Goal: Information Seeking & Learning: Learn about a topic

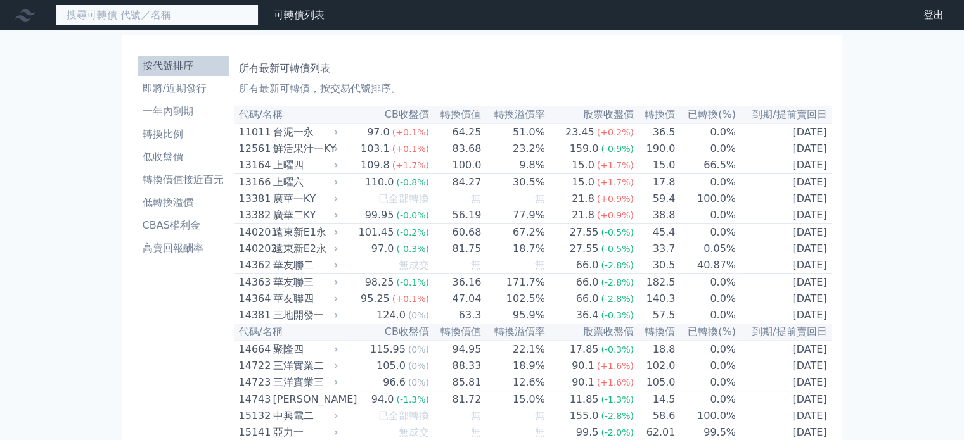
click at [145, 15] on input at bounding box center [157, 15] width 203 height 22
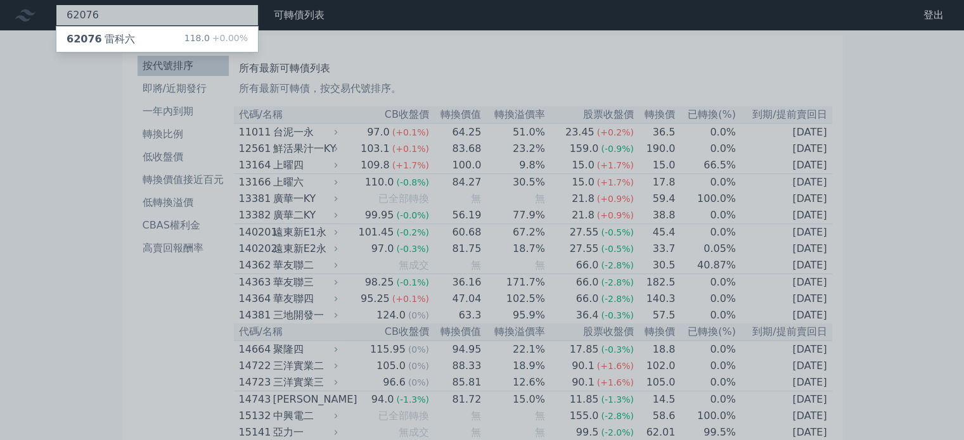
type input "62076"
click at [147, 41] on div "62076 雷科六 118.0 +0.00%" at bounding box center [157, 39] width 202 height 25
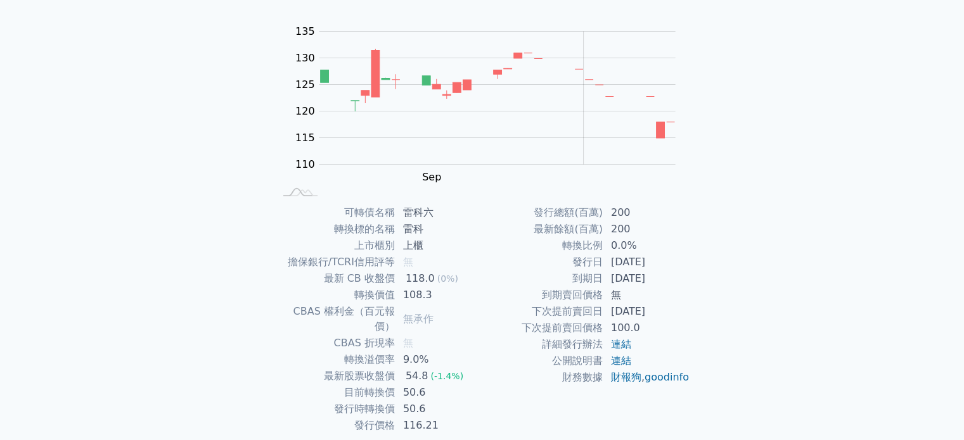
scroll to position [146, 0]
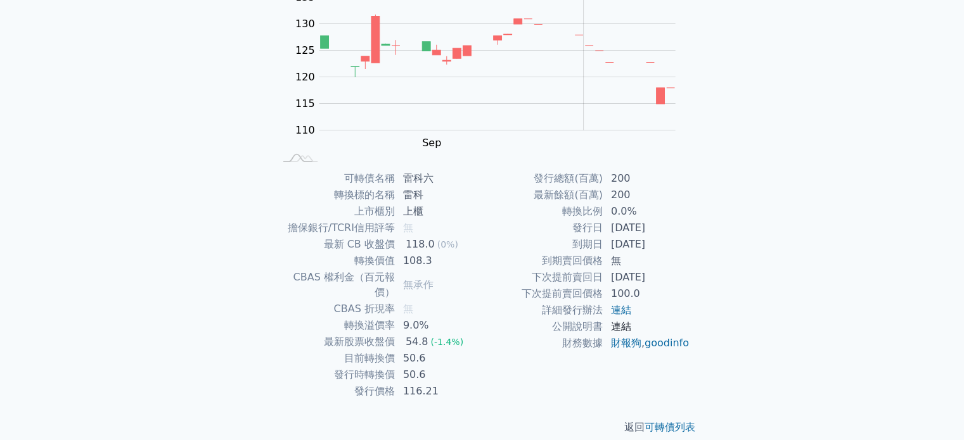
click at [620, 327] on link "連結" at bounding box center [621, 327] width 20 height 12
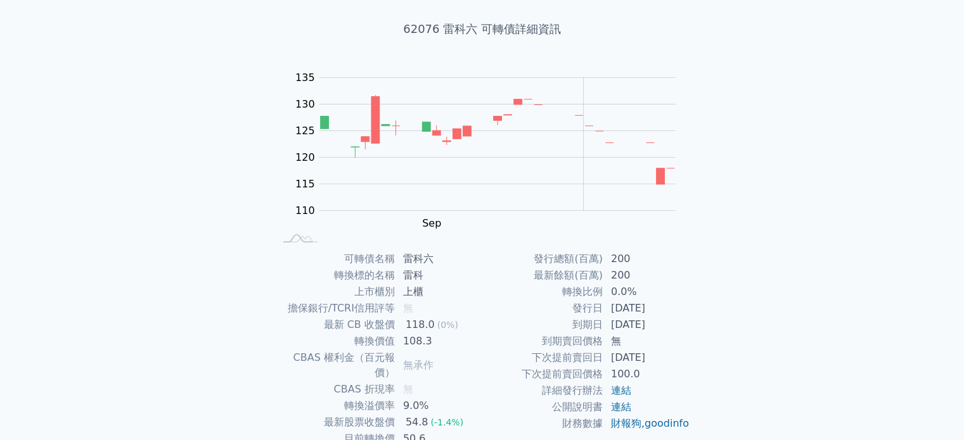
scroll to position [0, 0]
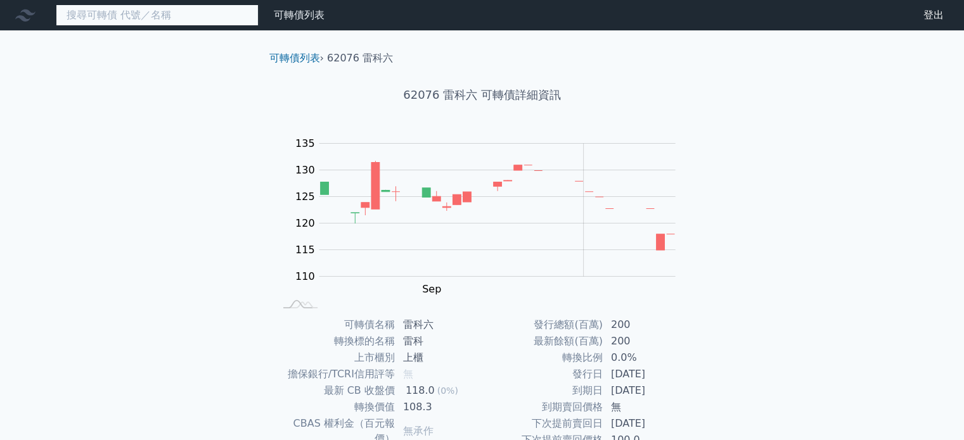
click at [153, 15] on input at bounding box center [157, 15] width 203 height 22
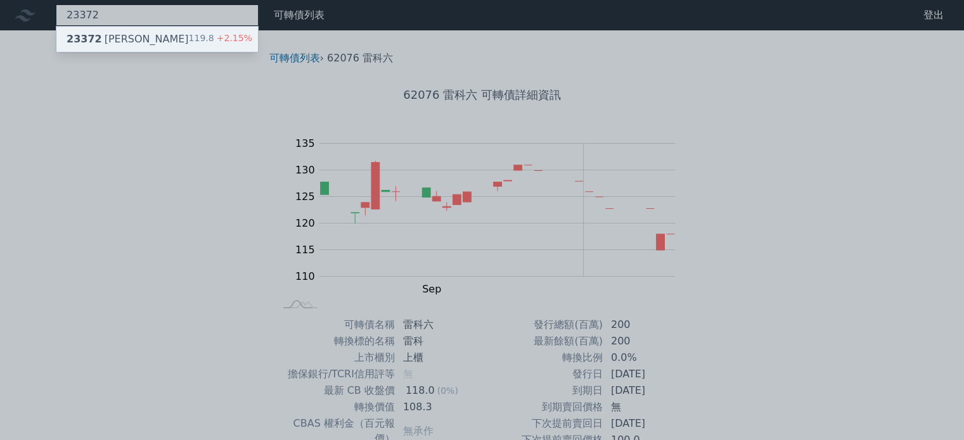
type input "23372"
click at [132, 36] on div "23372 [PERSON_NAME] 119.8 +2.15%" at bounding box center [157, 39] width 202 height 25
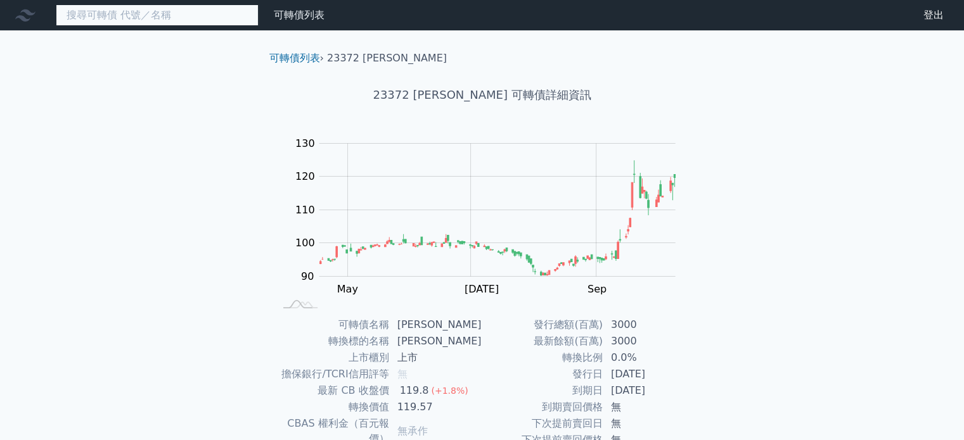
click at [181, 25] on input at bounding box center [157, 15] width 203 height 22
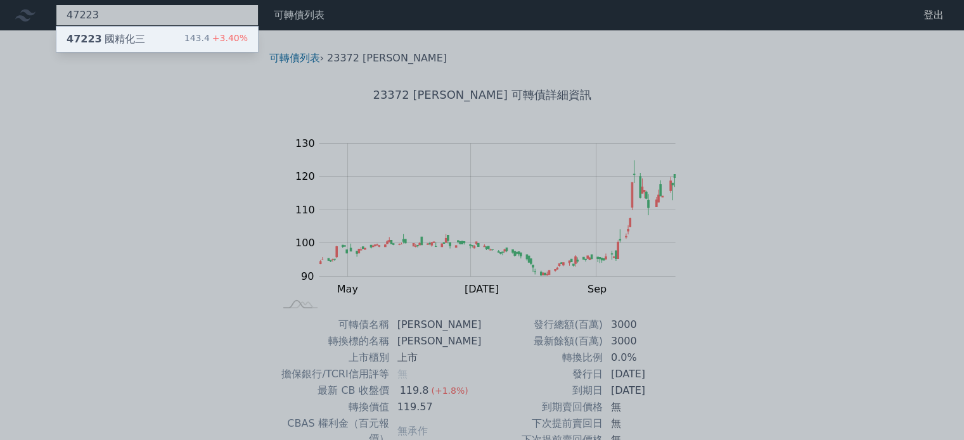
type input "47223"
click at [172, 42] on div "47223 國精化三 143.4 +3.40%" at bounding box center [157, 39] width 202 height 25
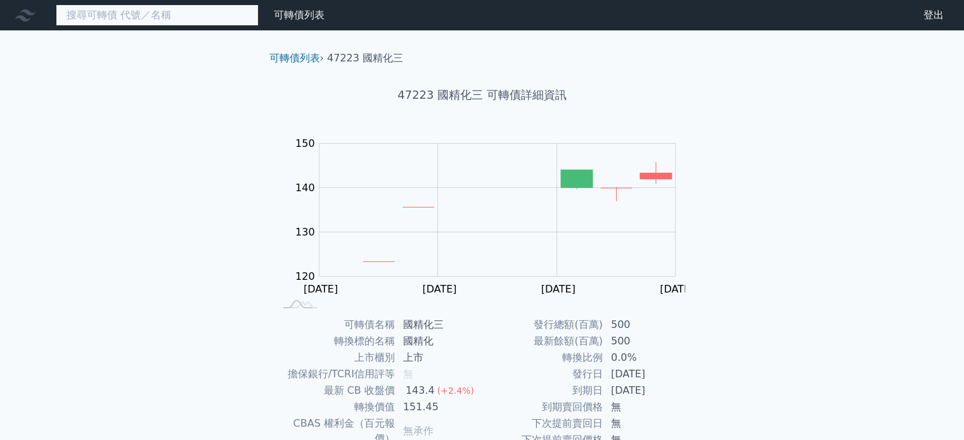
click at [140, 13] on input at bounding box center [157, 15] width 203 height 22
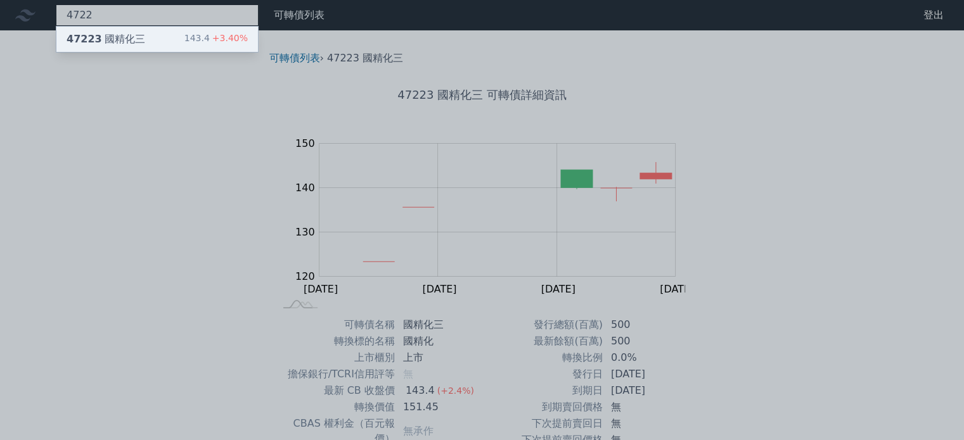
type input "4722"
click at [142, 41] on div "47223 國精化三 143.4 +3.40%" at bounding box center [157, 39] width 202 height 25
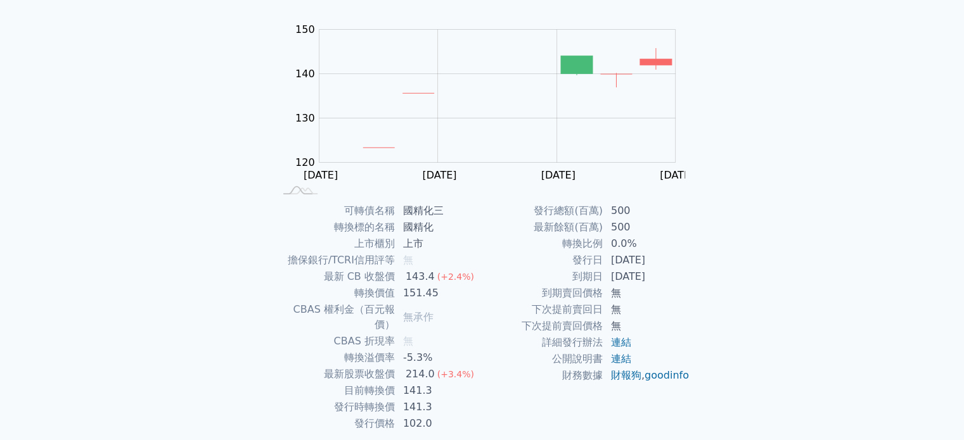
scroll to position [146, 0]
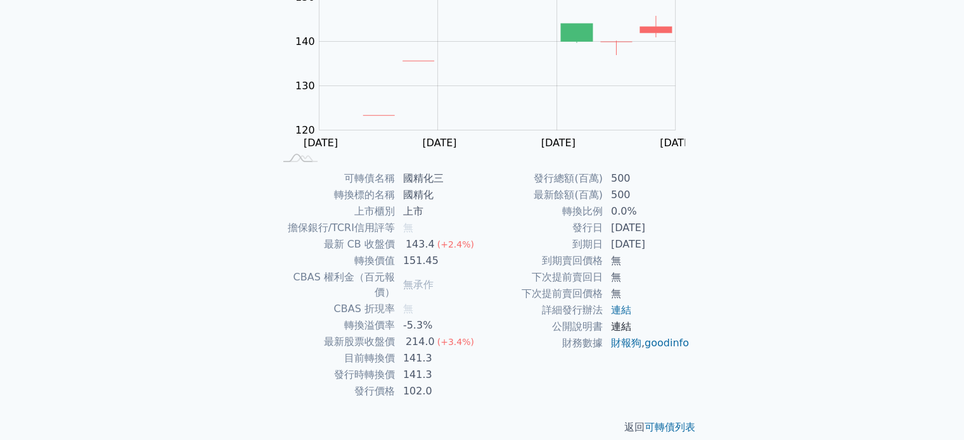
click at [618, 328] on link "連結" at bounding box center [621, 327] width 20 height 12
